Goal: Navigation & Orientation: Find specific page/section

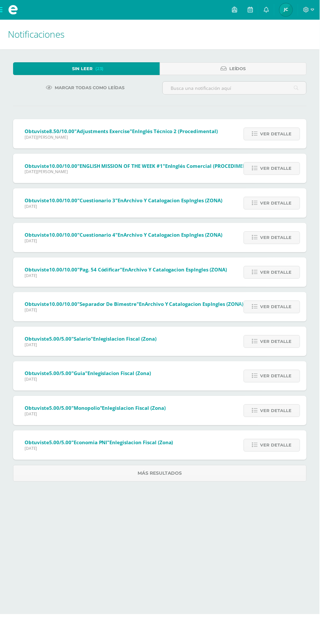
click at [21, 33] on span "Notificaciones" at bounding box center [36, 34] width 57 height 12
click at [10, 10] on span at bounding box center [13, 10] width 10 height 10
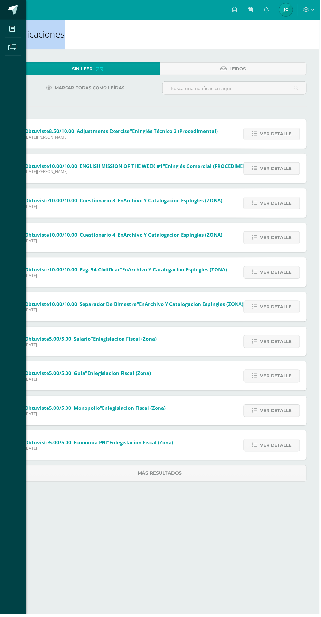
click at [15, 16] on link at bounding box center [13, 10] width 26 height 20
